Goal: Navigation & Orientation: Find specific page/section

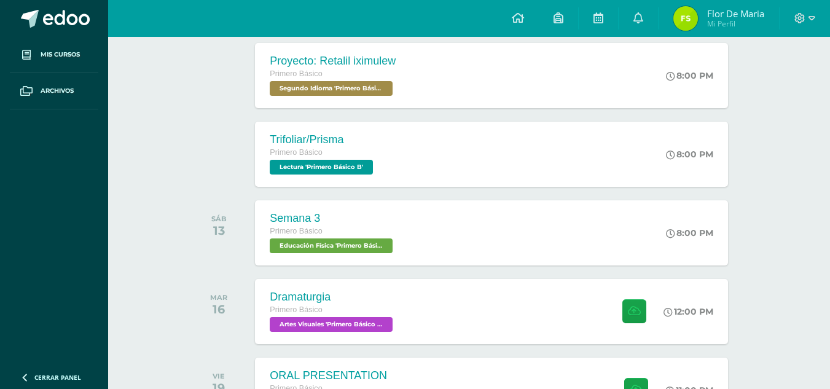
scroll to position [281, 0]
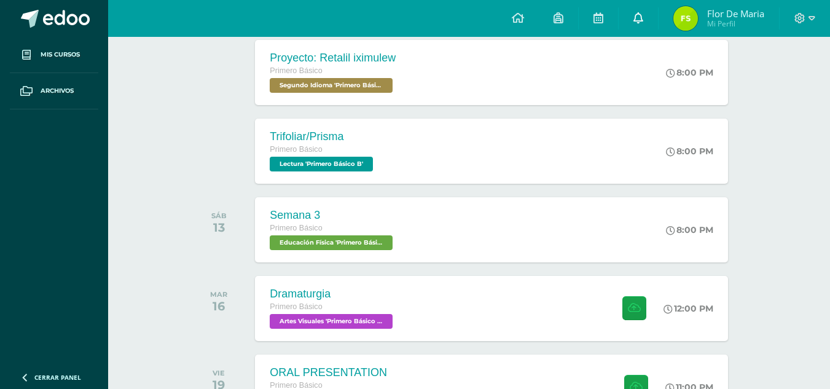
click at [634, 18] on icon at bounding box center [638, 17] width 10 height 11
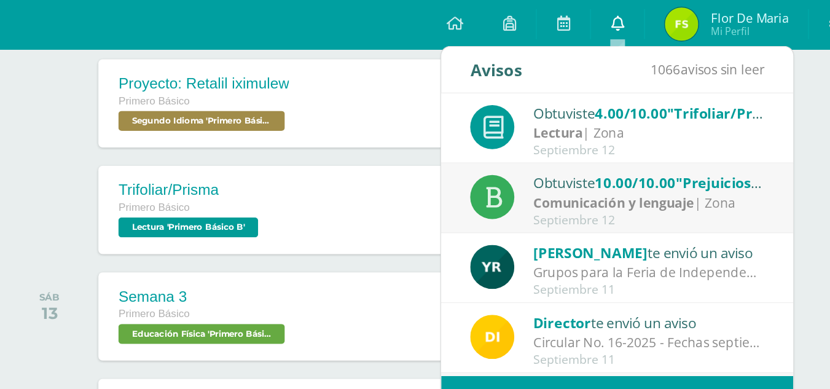
scroll to position [278, 0]
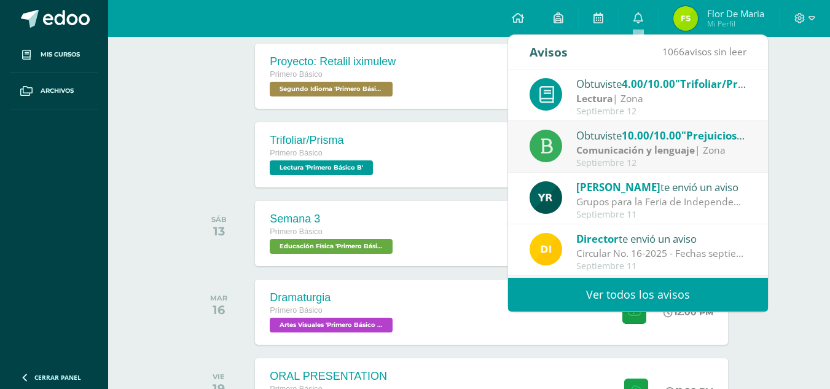
click at [701, 78] on span ""Trifoliar/Prisma"" at bounding box center [721, 84] width 92 height 14
